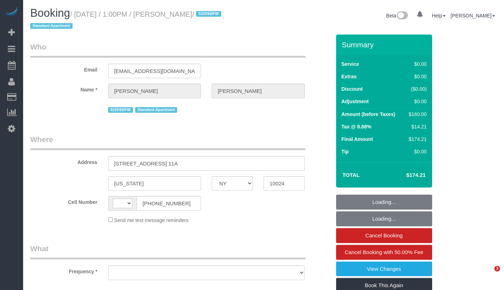
select select "NY"
select select "object:426"
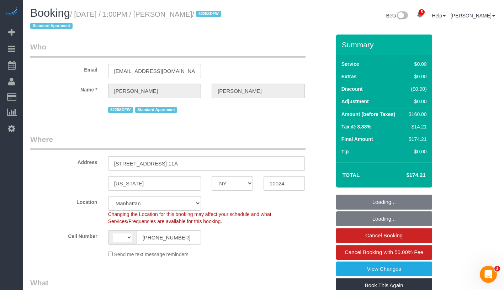
select select "string:[GEOGRAPHIC_DATA]"
select select "string:stripe-pm_1R4RtY4VGloSiKo7jgaSyirH"
select select "1"
select select "number:60"
select select "number:75"
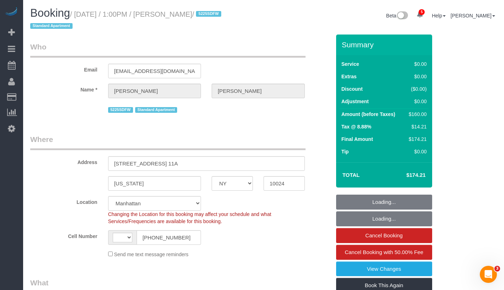
select select "number:15"
select select "number:7"
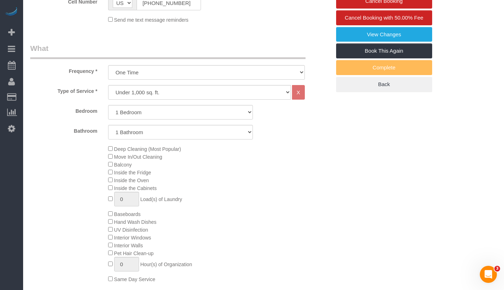
select select "spot1"
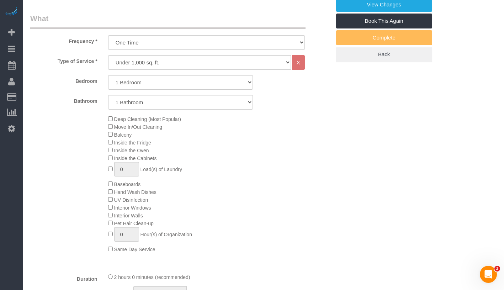
select select "object:932"
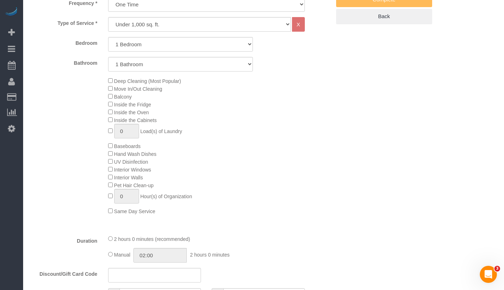
select select "1"
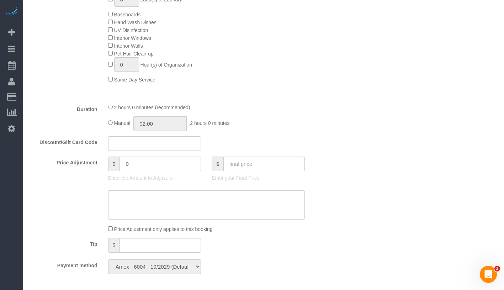
scroll to position [439, 0]
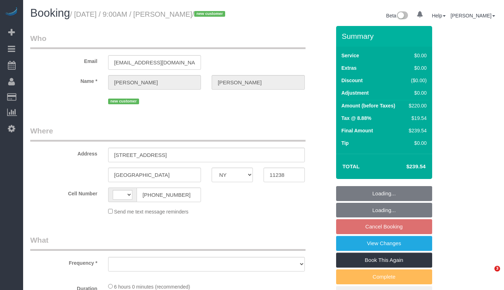
select select "NY"
select select "string:[GEOGRAPHIC_DATA]"
select select "object:667"
select select "spot2"
select select "number:89"
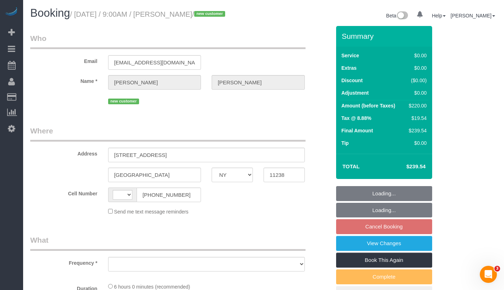
select select "number:90"
select select "number:15"
select select "number:5"
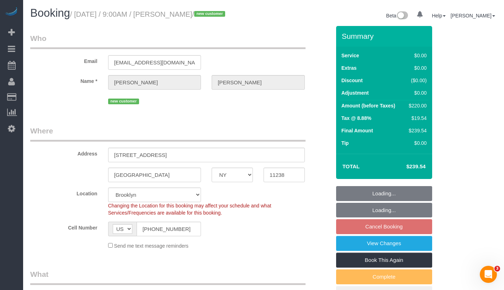
select select "string:stripe-pm_1Ruaac4VGloSiKo7IskaXDYl"
select select "2"
select select "object:924"
select select "2"
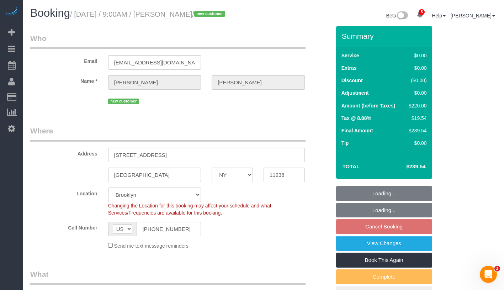
select select "2"
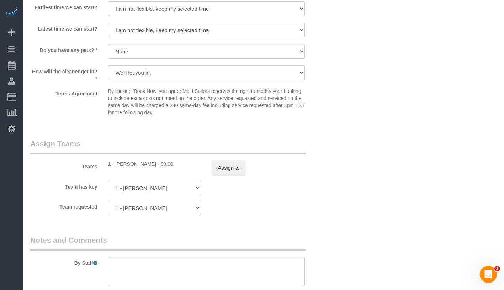
scroll to position [813, 0]
